Goal: Book appointment/travel/reservation

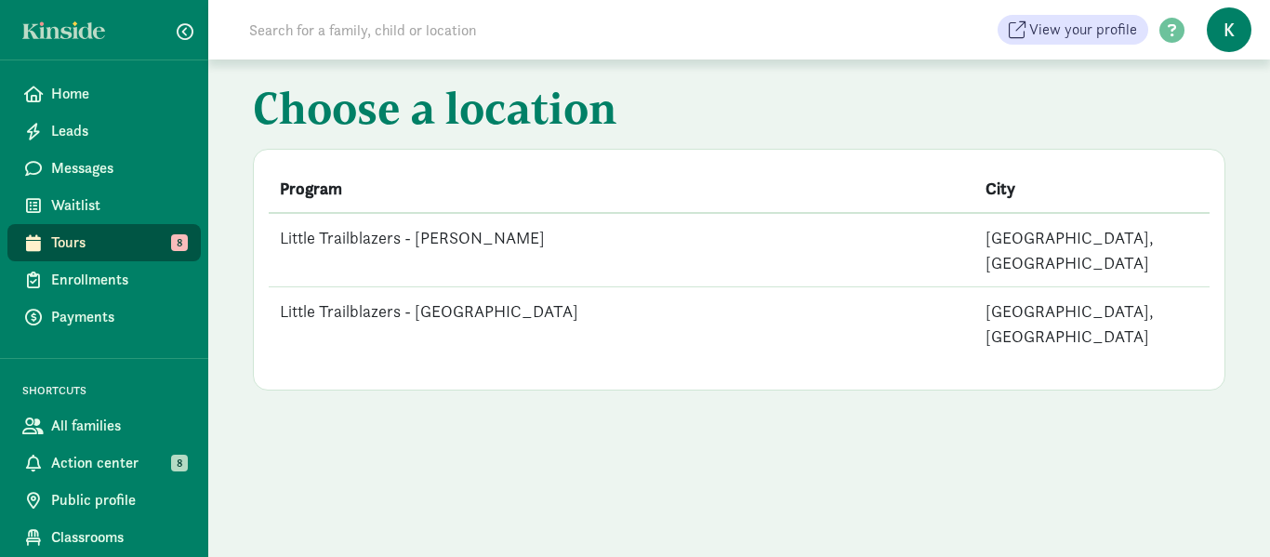
click at [98, 239] on span "Tours" at bounding box center [118, 242] width 135 height 22
click at [479, 236] on td "Little Trailblazers - [PERSON_NAME]" at bounding box center [622, 250] width 706 height 74
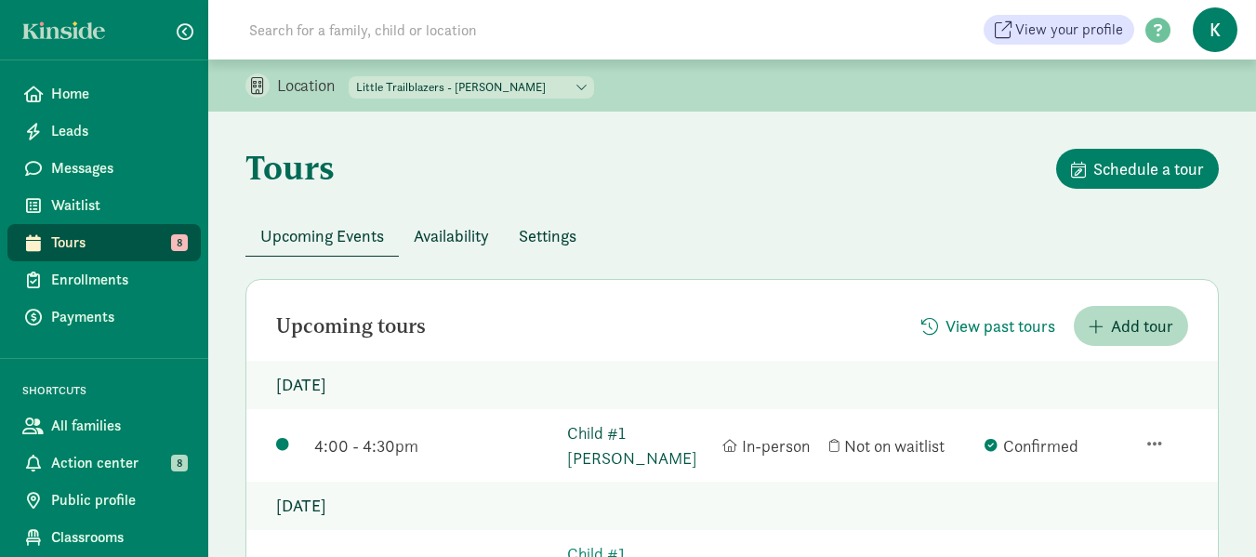
click at [602, 434] on link "Child #1 Araujo" at bounding box center [640, 445] width 146 height 50
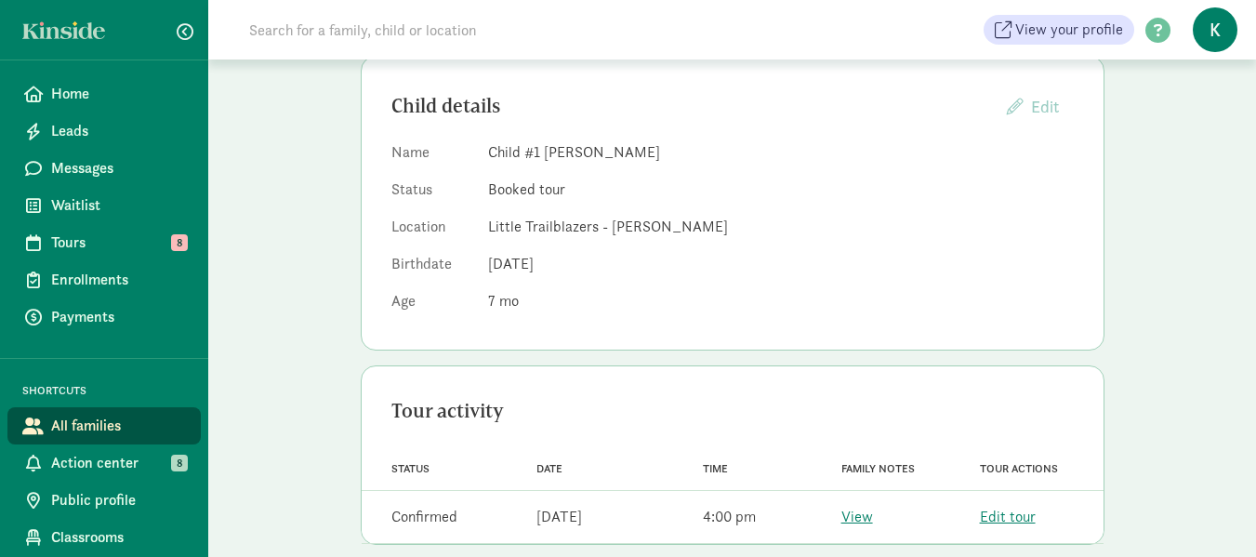
scroll to position [216, 0]
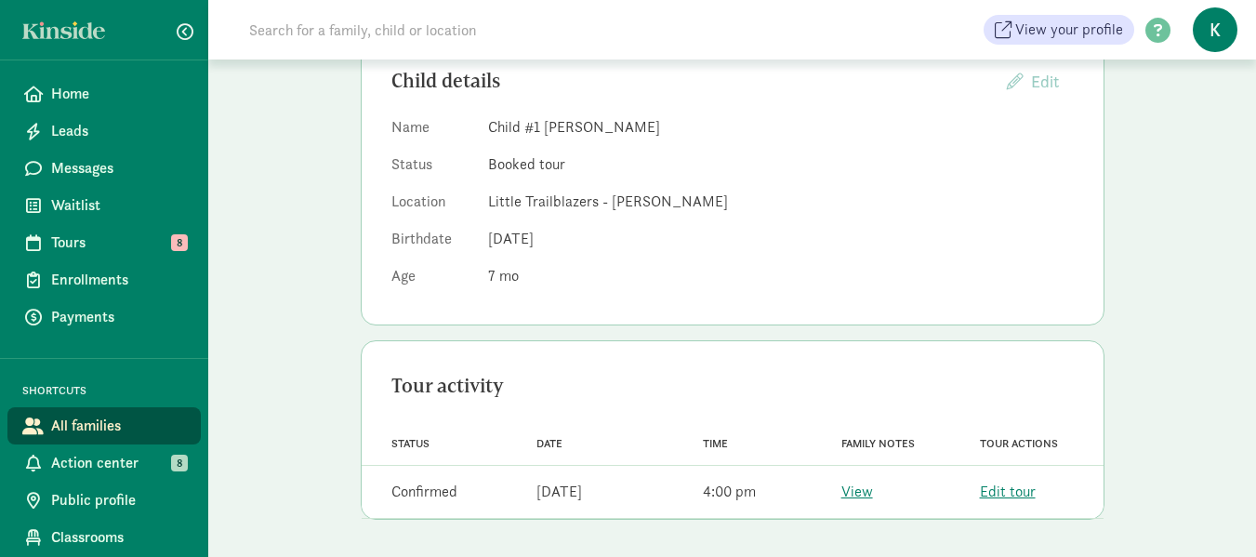
click at [858, 502] on div "View" at bounding box center [857, 492] width 32 height 22
click at [857, 491] on link "View" at bounding box center [857, 492] width 32 height 20
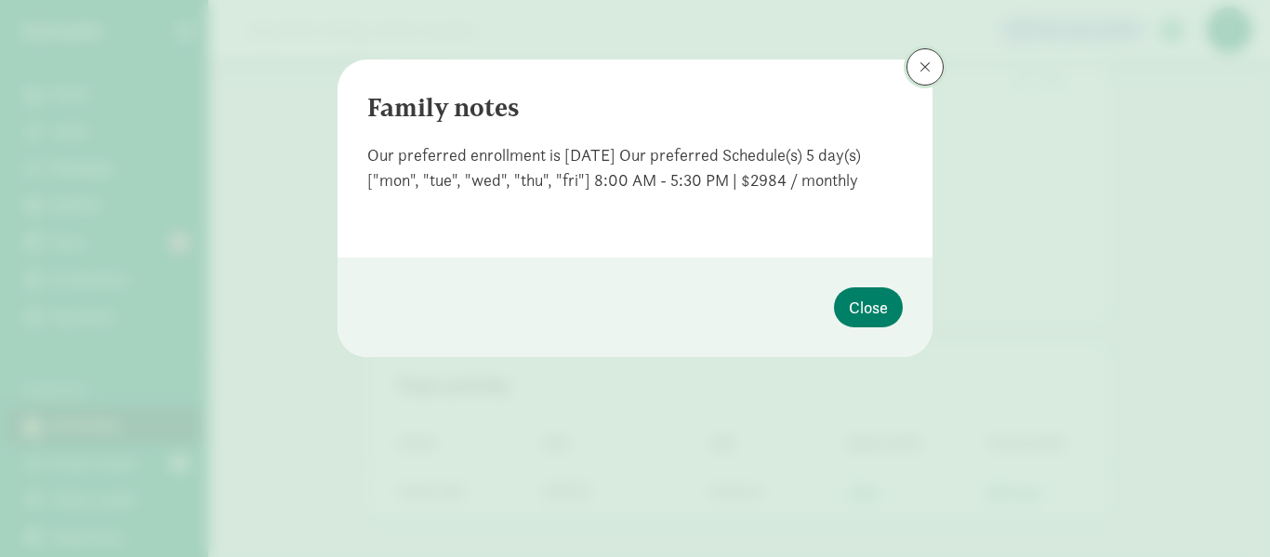
click at [933, 61] on button at bounding box center [924, 66] width 37 height 37
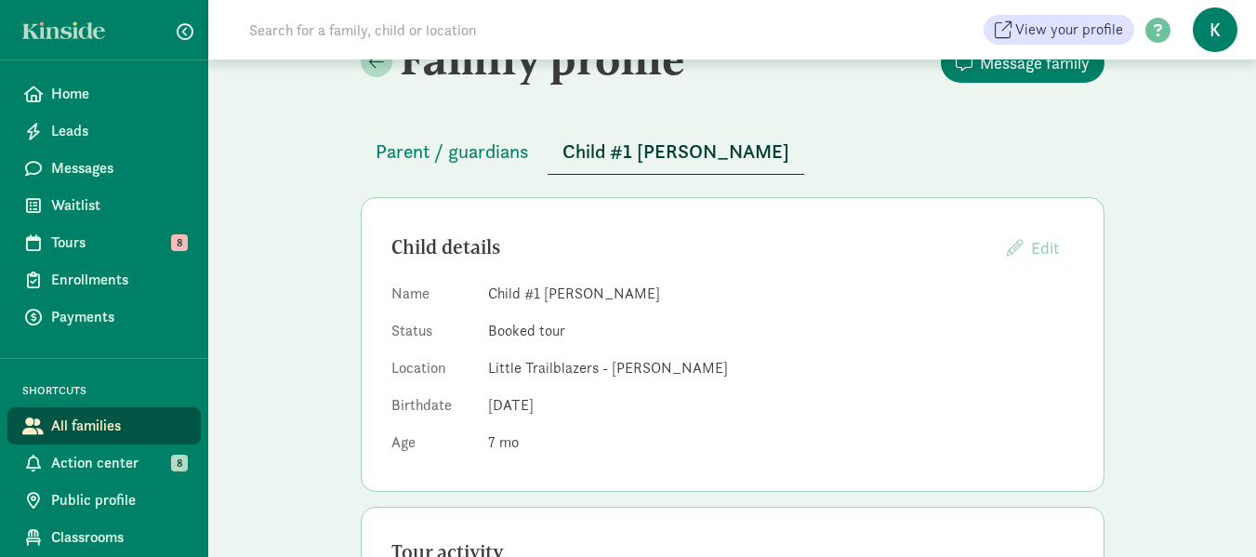
scroll to position [0, 0]
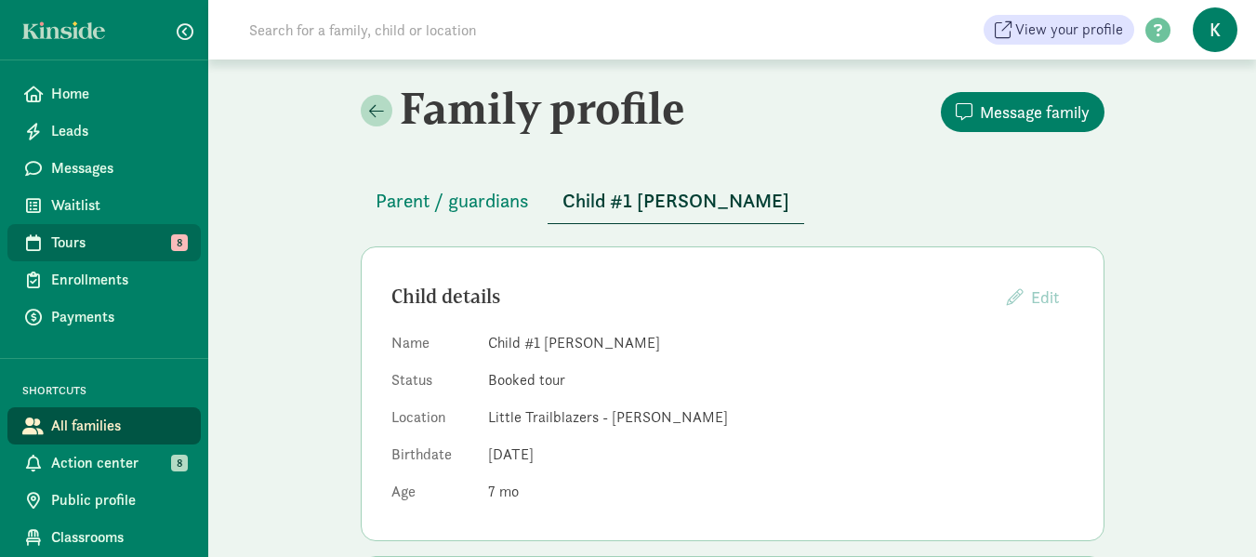
click at [109, 230] on link "Tours 8" at bounding box center [103, 242] width 193 height 37
